Goal: Information Seeking & Learning: Learn about a topic

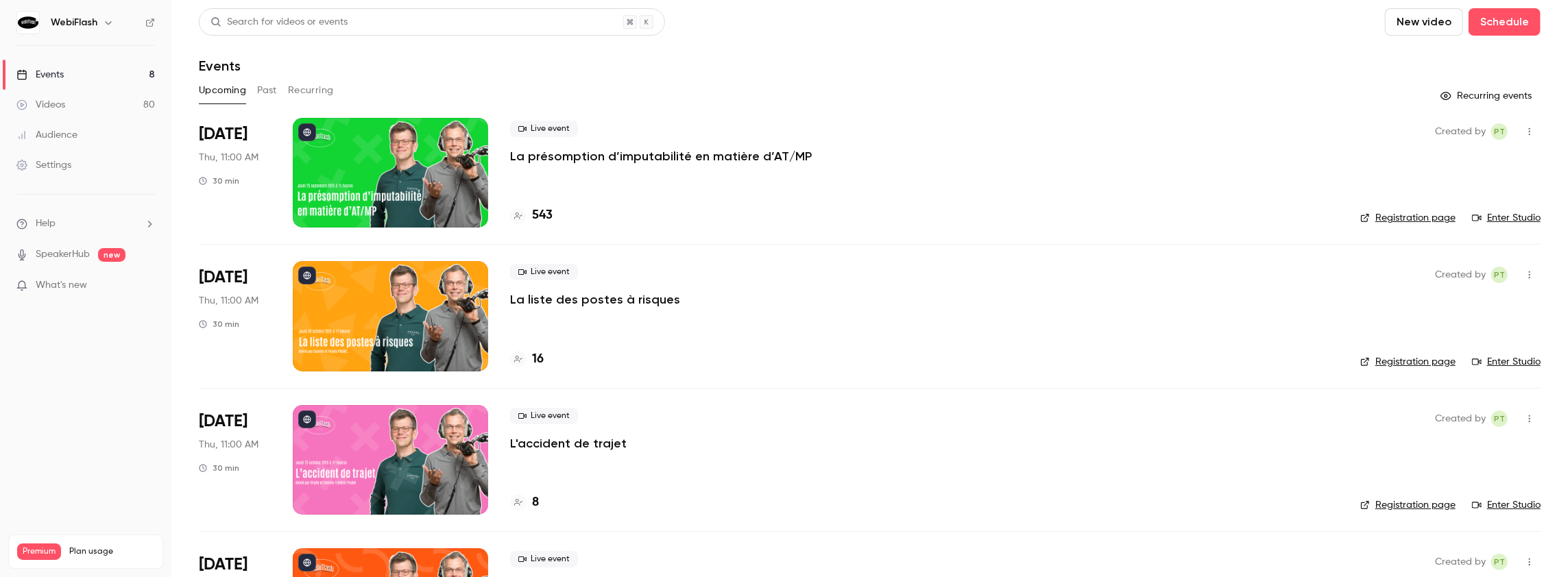
click at [270, 91] on button "Past" at bounding box center [266, 90] width 20 height 22
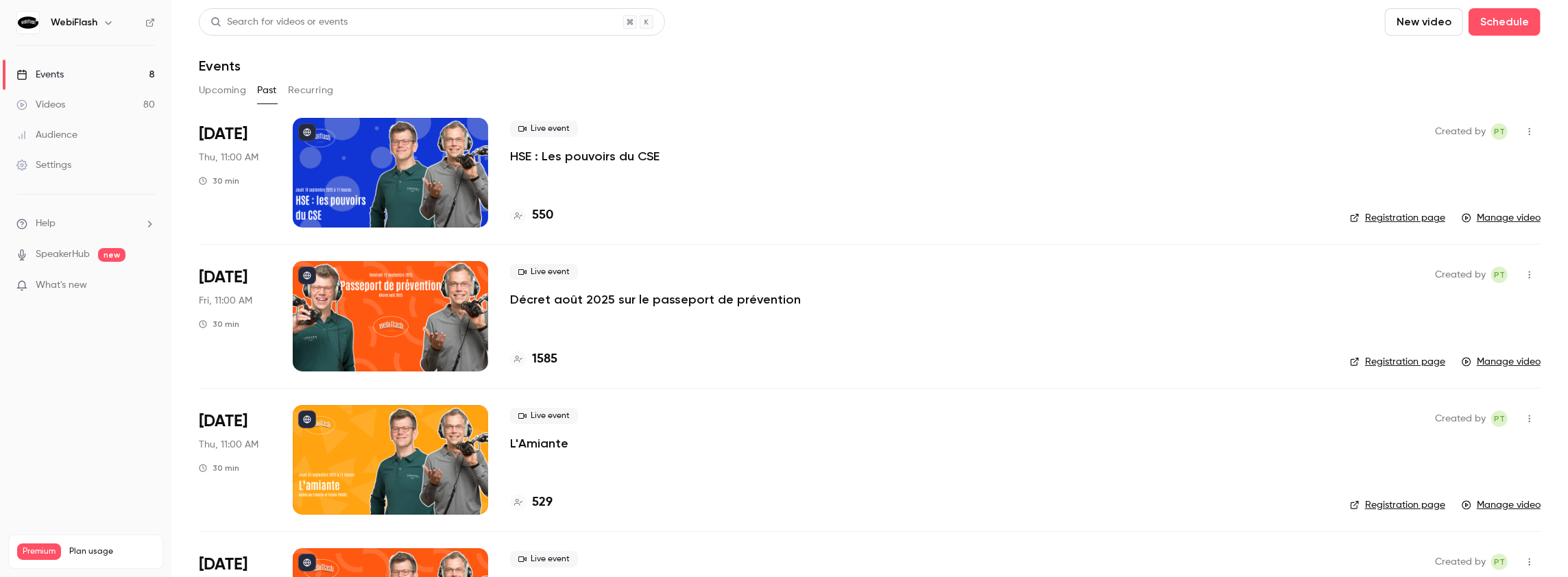
click at [557, 156] on p "HSE : Les pouvoirs du CSE" at bounding box center [585, 155] width 150 height 16
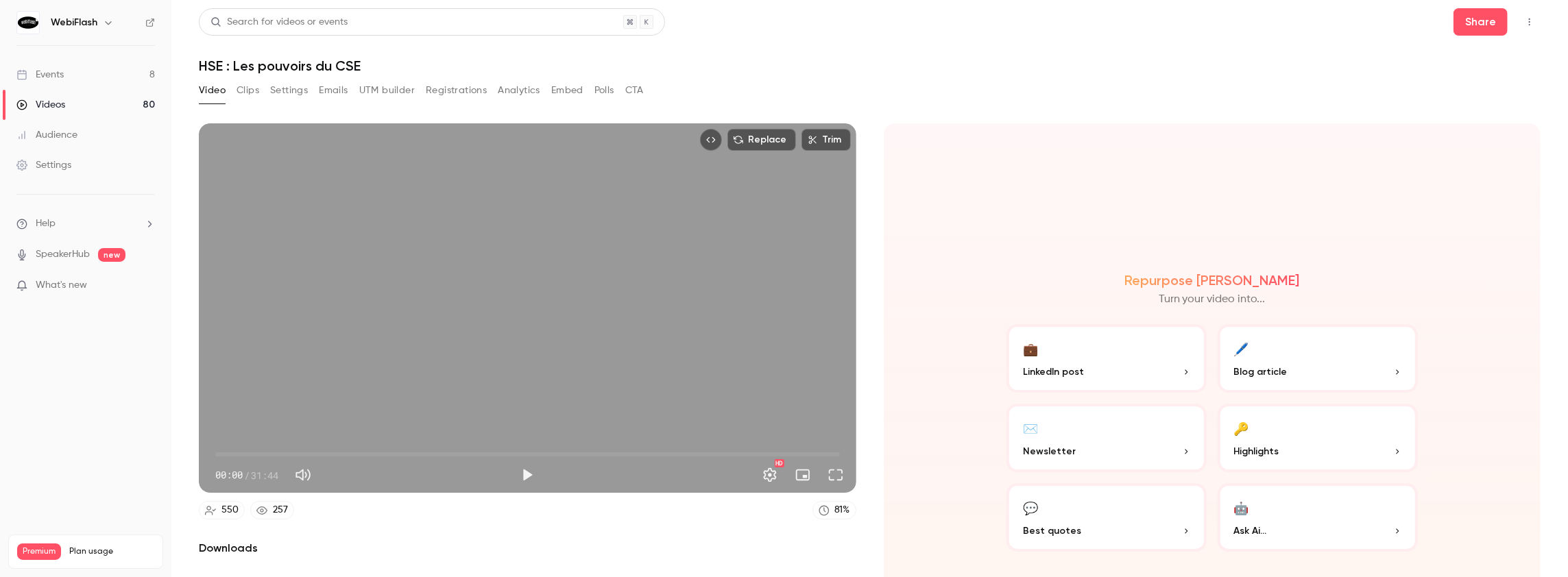
click at [514, 91] on button "Analytics" at bounding box center [518, 90] width 43 height 22
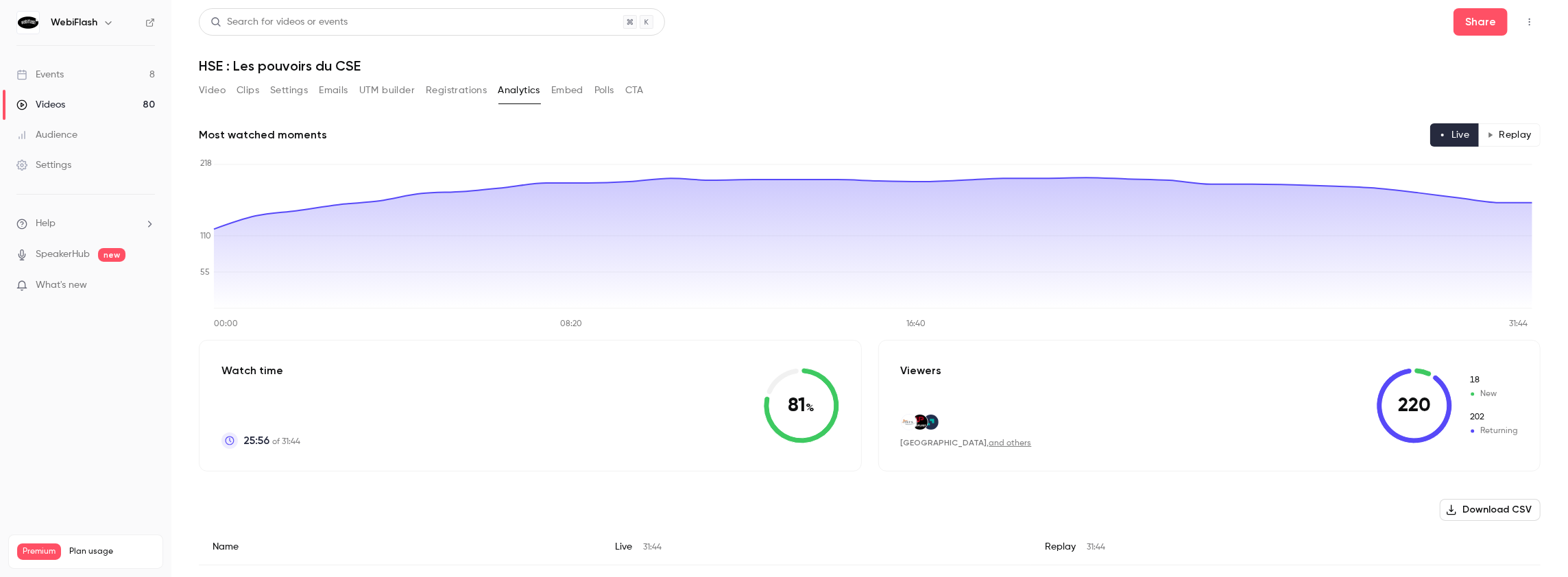
click at [1509, 135] on button "Replay" at bounding box center [1509, 135] width 63 height 24
